Goal: Information Seeking & Learning: Check status

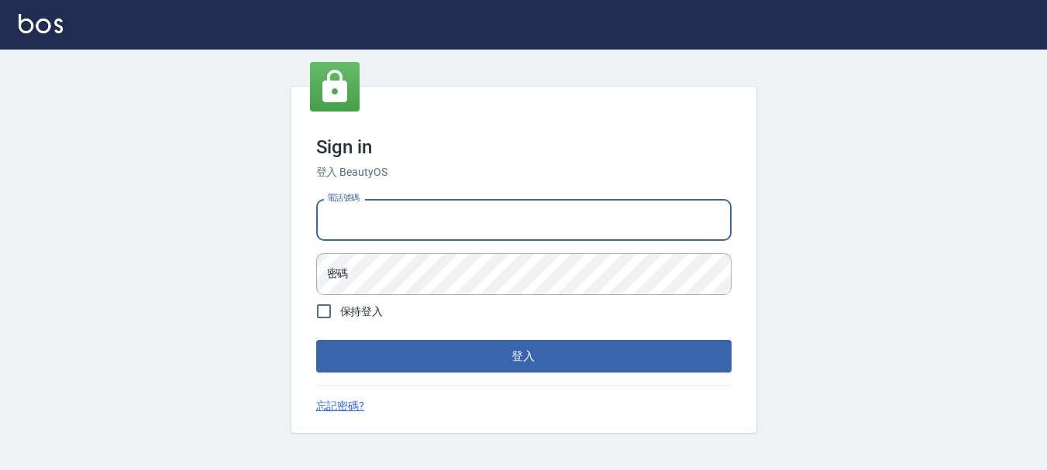
click at [473, 226] on input "電話號碼" at bounding box center [523, 220] width 415 height 42
type input "0989239739"
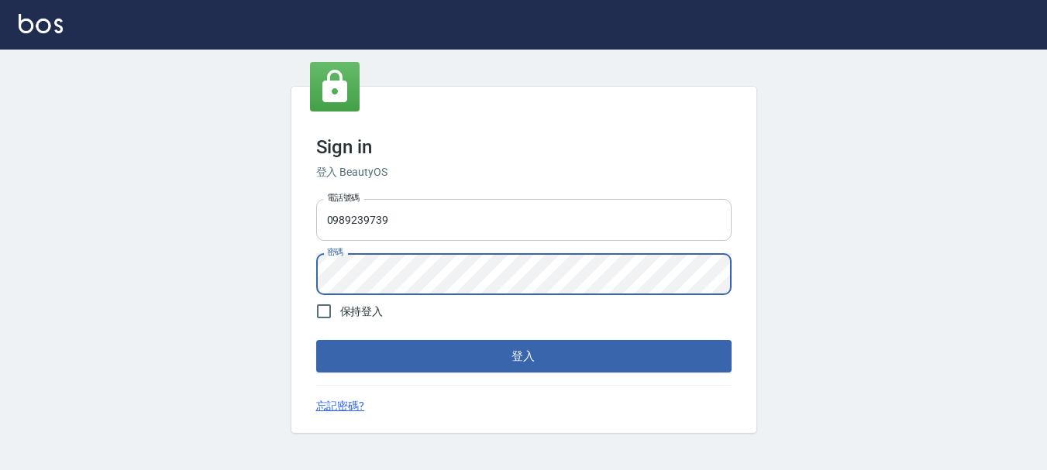
click at [316, 340] on button "登入" at bounding box center [523, 356] width 415 height 33
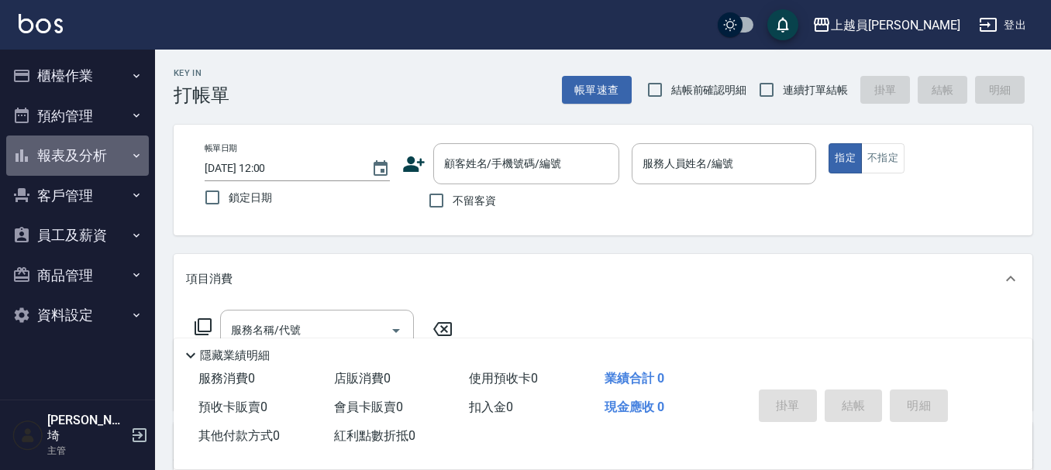
click at [103, 160] on button "報表及分析" at bounding box center [77, 156] width 143 height 40
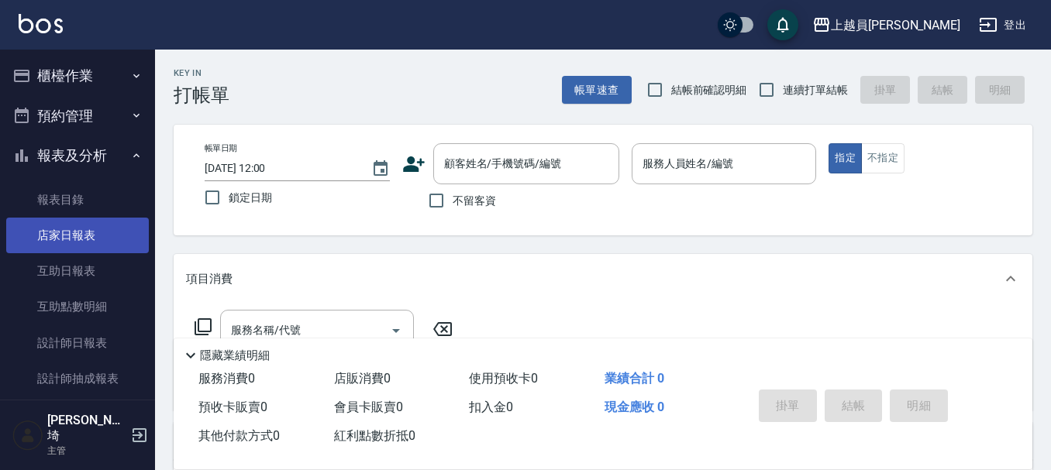
click at [99, 244] on link "店家日報表" at bounding box center [77, 236] width 143 height 36
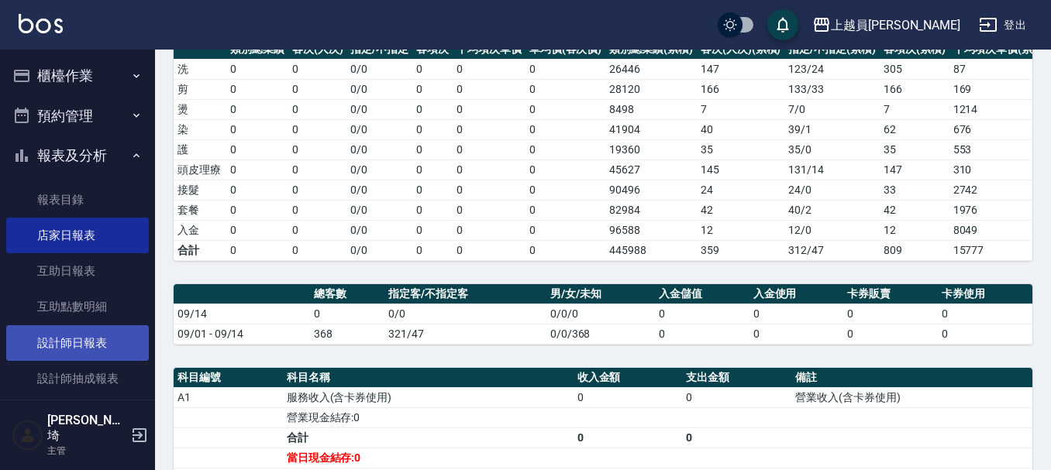
scroll to position [78, 0]
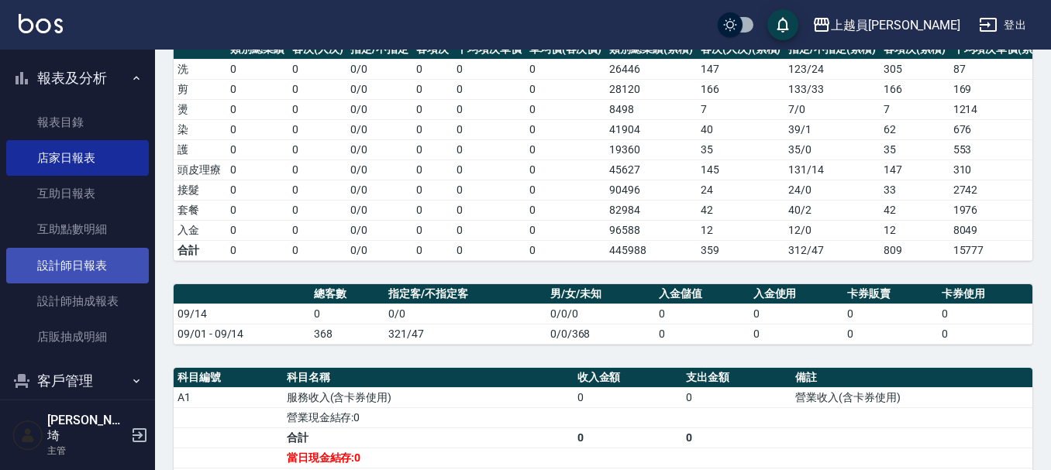
click at [99, 270] on link "設計師日報表" at bounding box center [77, 266] width 143 height 36
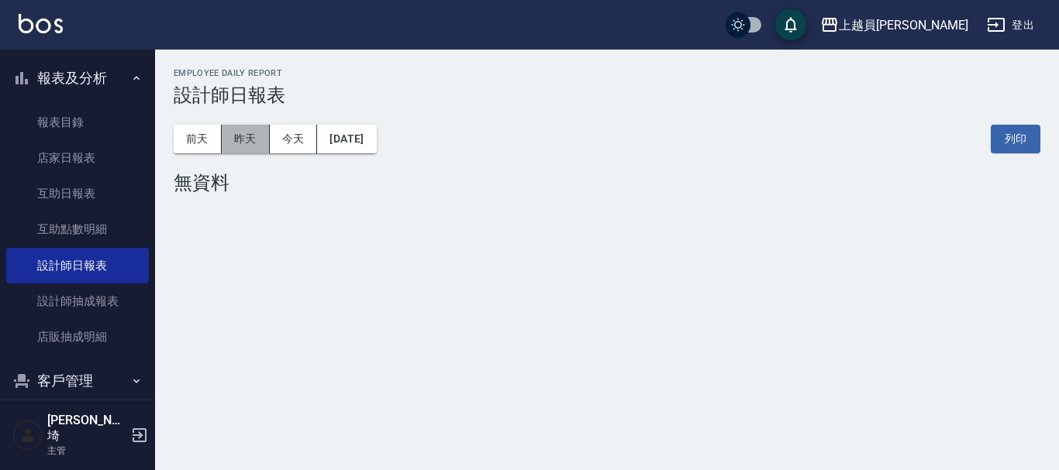
click at [239, 141] on button "昨天" at bounding box center [246, 139] width 48 height 29
